Goal: Transaction & Acquisition: Purchase product/service

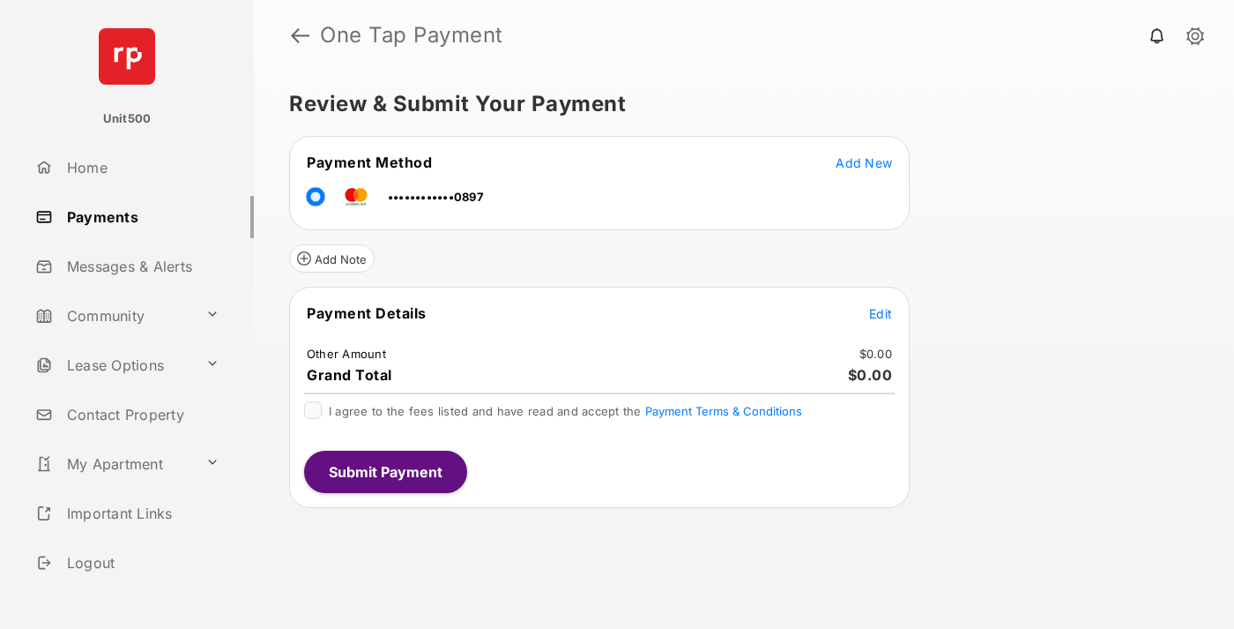
click at [881, 313] on span "Edit" at bounding box center [880, 313] width 23 height 15
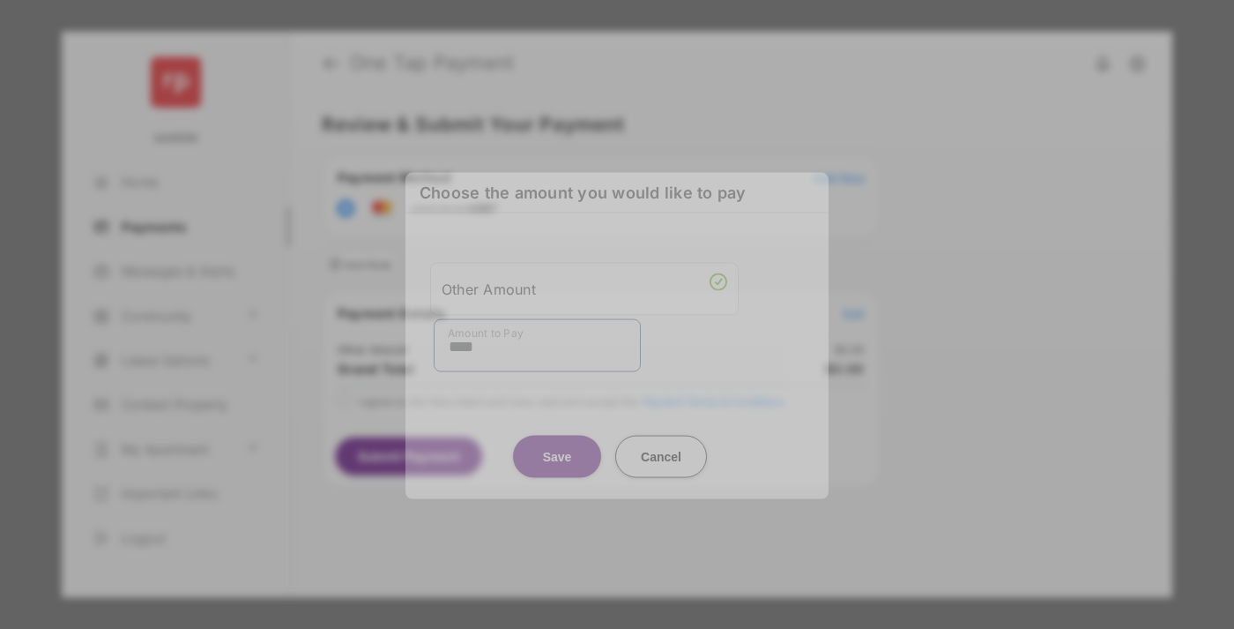
type input "****"
click at [557, 446] on button "Save" at bounding box center [557, 456] width 88 height 42
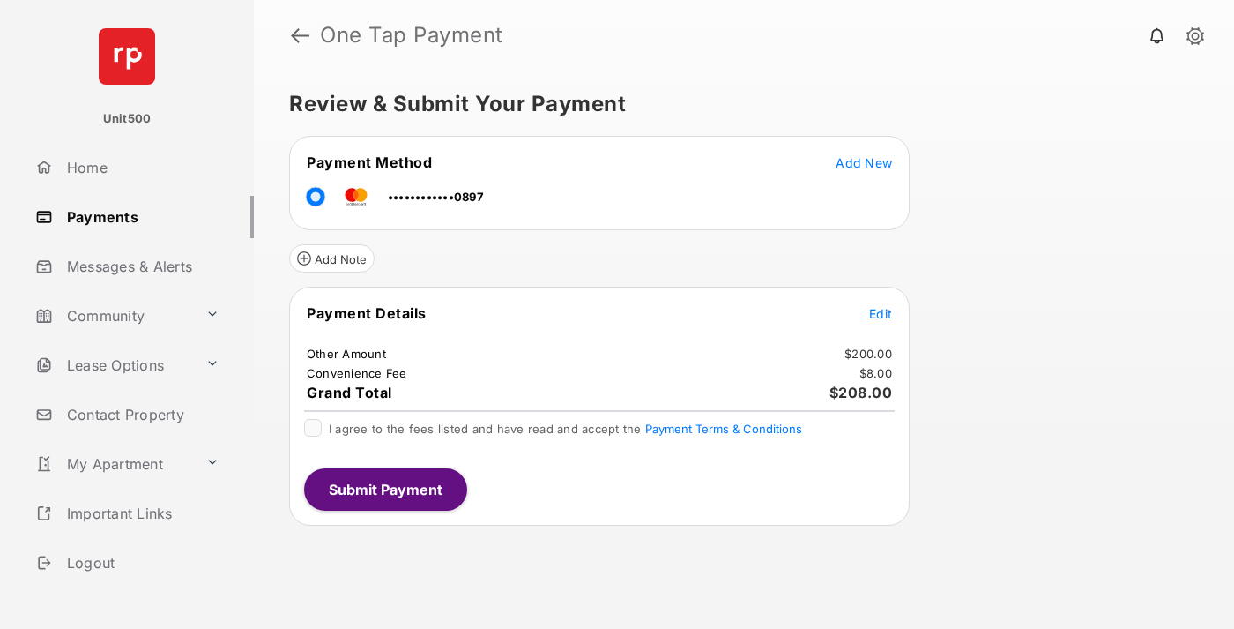
click at [881, 313] on span "Edit" at bounding box center [880, 313] width 23 height 15
click at [384, 488] on button "Submit Payment" at bounding box center [385, 489] width 163 height 42
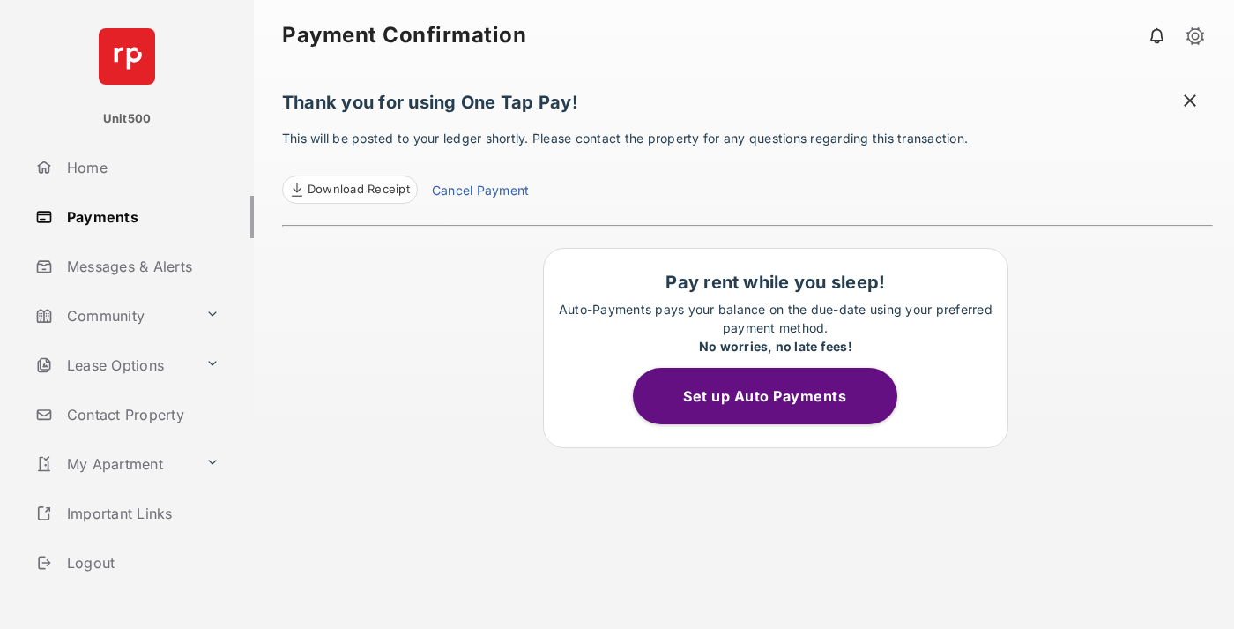
click at [349, 190] on span "Download Receipt" at bounding box center [359, 190] width 102 height 18
click at [1190, 102] on span at bounding box center [1190, 103] width 18 height 22
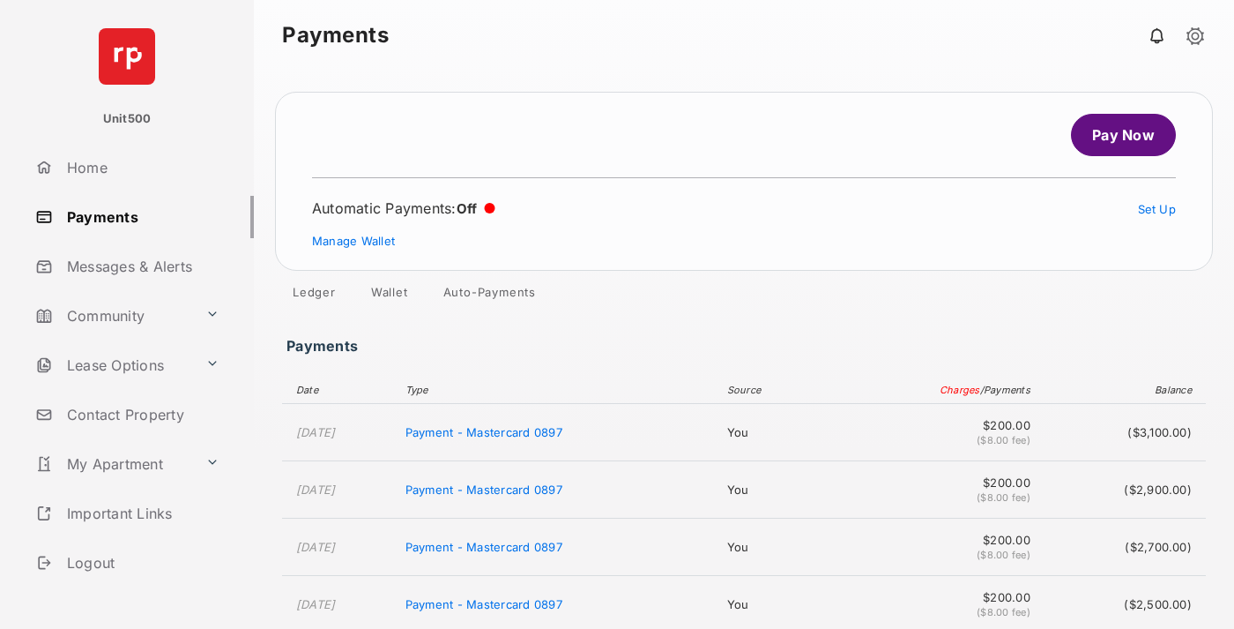
click at [354, 241] on link "Manage Wallet" at bounding box center [353, 241] width 83 height 14
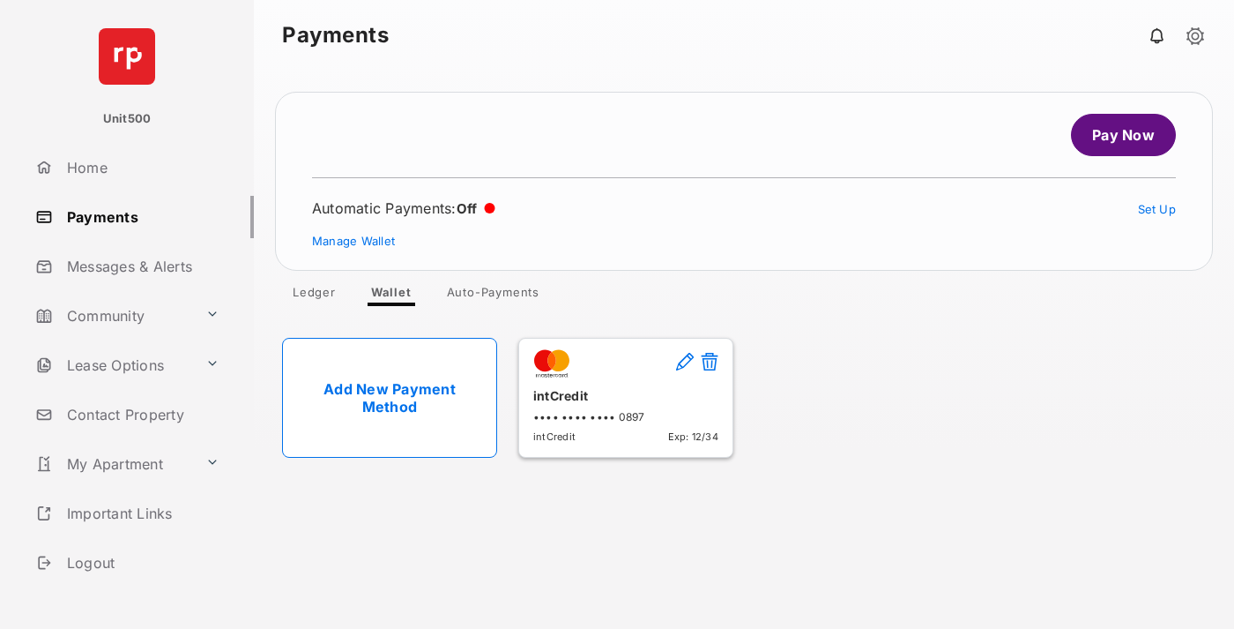
click at [710, 362] on button at bounding box center [710, 363] width 18 height 20
